Goal: Find specific page/section: Find specific page/section

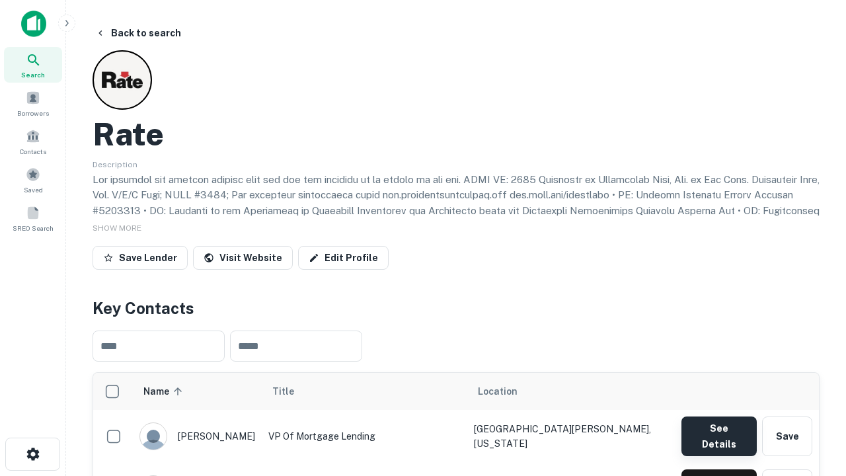
click at [719, 430] on button "See Details" at bounding box center [719, 437] width 75 height 40
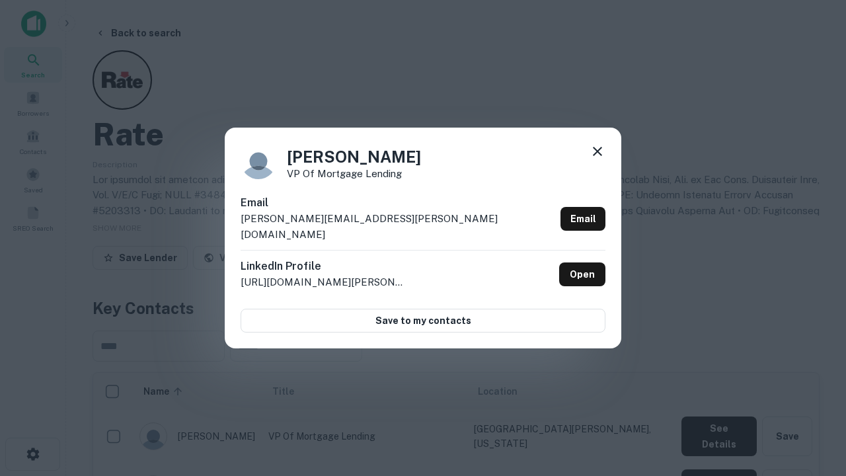
click at [598, 159] on icon at bounding box center [598, 151] width 16 height 16
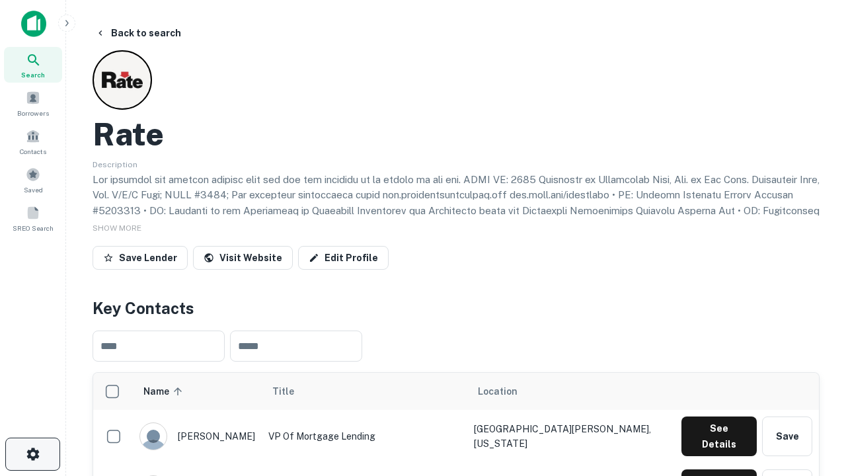
click at [32, 454] on icon "button" at bounding box center [33, 454] width 16 height 16
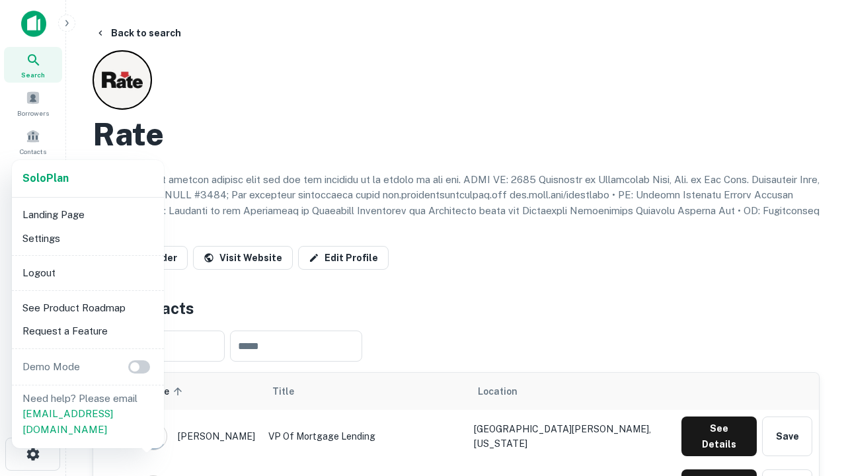
click at [87, 272] on li "Logout" at bounding box center [87, 273] width 141 height 24
